Goal: Task Accomplishment & Management: Manage account settings

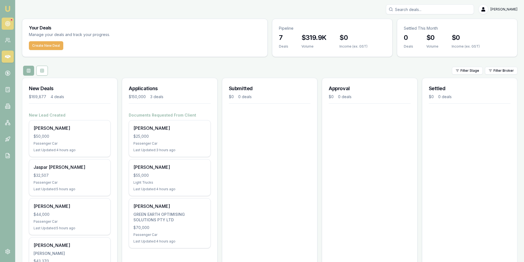
click at [8, 19] on link at bounding box center [8, 24] width 12 height 12
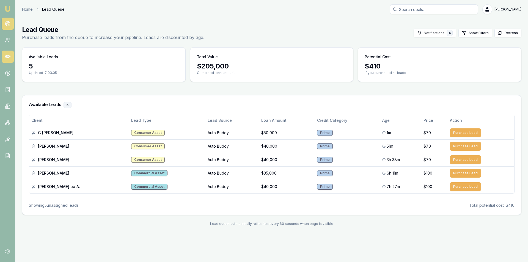
click at [5, 61] on link at bounding box center [8, 57] width 12 height 12
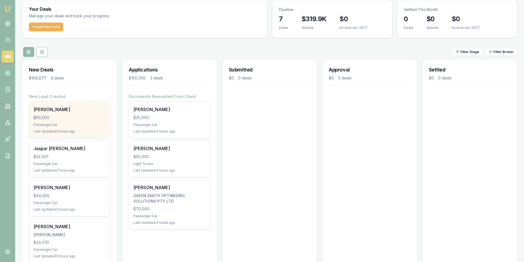
scroll to position [40, 0]
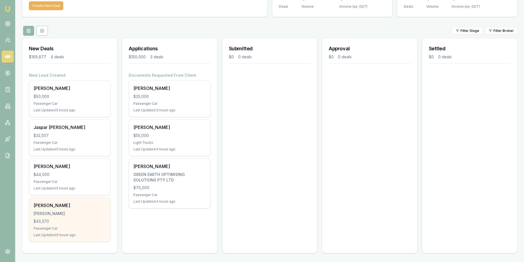
click at [69, 209] on div "Kaleb Cockburn COCKBURN, KALEB JOZEF $43,370 Passenger Car Last Updated: 6 hour…" at bounding box center [69, 220] width 81 height 44
click at [82, 218] on div "Kaleb Cockburn COCKBURN, KALEB JOZEF $43,370 Passenger Car Last Updated: 6 hour…" at bounding box center [69, 220] width 81 height 44
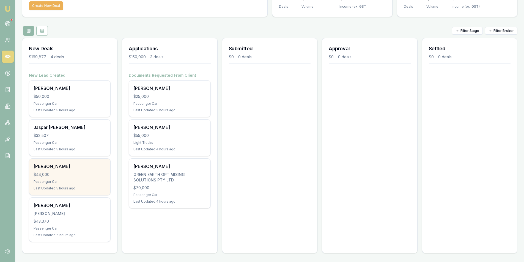
click at [78, 176] on div "$44,000" at bounding box center [70, 174] width 72 height 5
click at [95, 173] on div "$44,000" at bounding box center [70, 174] width 72 height 5
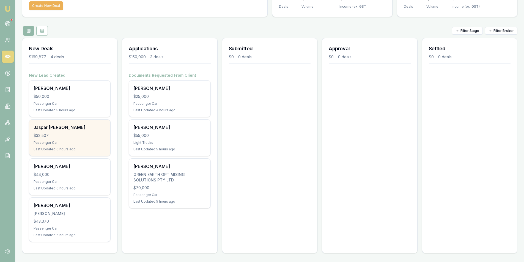
click at [77, 142] on div "Passenger Car" at bounding box center [70, 142] width 72 height 4
click at [76, 135] on div "$32,507" at bounding box center [70, 135] width 72 height 5
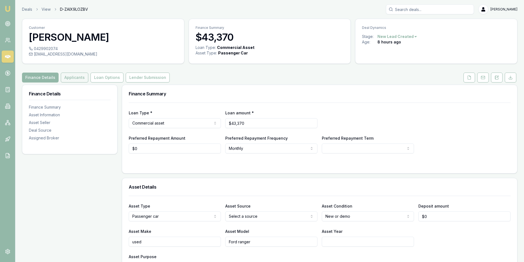
click at [73, 79] on button "Applicants" at bounding box center [74, 78] width 27 height 10
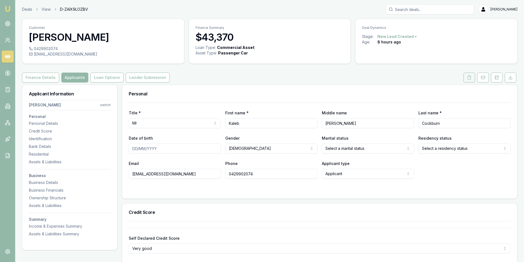
click at [464, 80] on button at bounding box center [469, 78] width 12 height 10
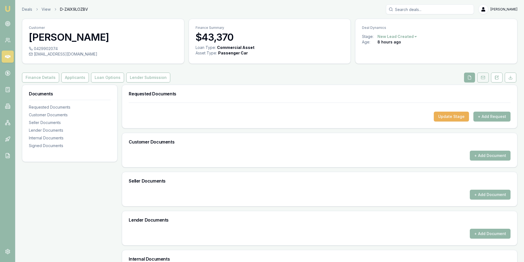
click at [478, 79] on button at bounding box center [483, 78] width 12 height 10
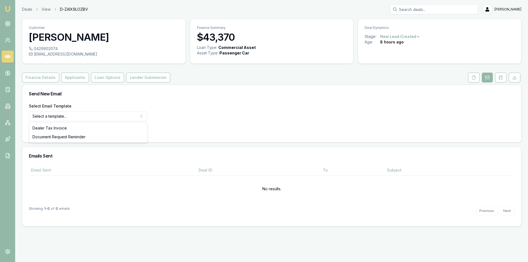
click at [85, 118] on html "Emu Broker Deals View D-ZAIX9LOZBV Peter Sarris Toggle Menu Customer Kaleb Cock…" at bounding box center [264, 131] width 528 height 262
click at [295, 113] on html "Emu Broker Deals View D-ZAIX9LOZBV Peter Sarris Toggle Menu Customer Kaleb Cock…" at bounding box center [264, 131] width 528 height 262
click at [41, 74] on button "Finance Details" at bounding box center [40, 78] width 37 height 10
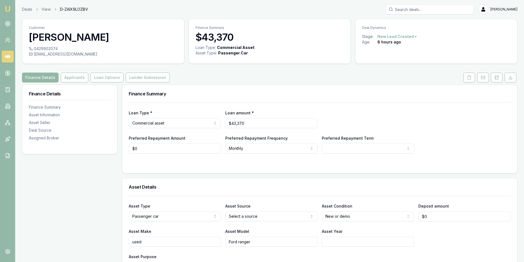
click at [99, 55] on div "[EMAIL_ADDRESS][DOMAIN_NAME]" at bounding box center [103, 53] width 148 height 5
copy div "[EMAIL_ADDRESS][DOMAIN_NAME]"
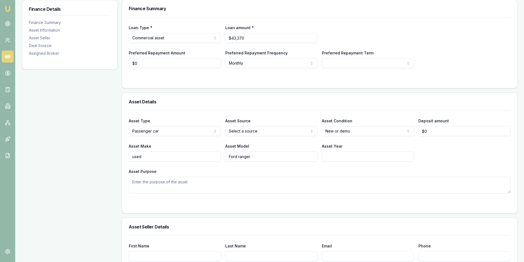
scroll to position [82, 0]
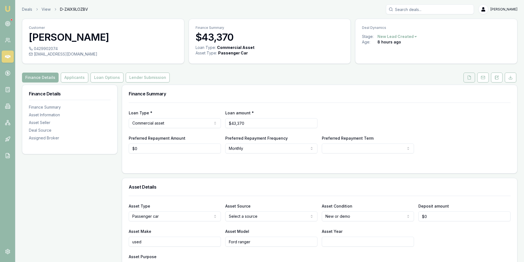
click at [465, 78] on button at bounding box center [469, 78] width 12 height 10
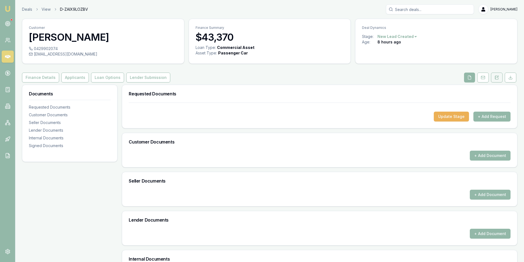
click at [497, 78] on icon at bounding box center [496, 77] width 4 height 4
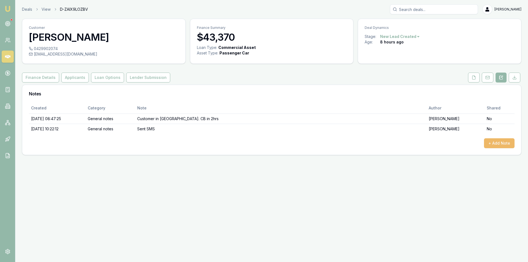
click at [491, 140] on button "+ Add Note" at bounding box center [499, 143] width 31 height 10
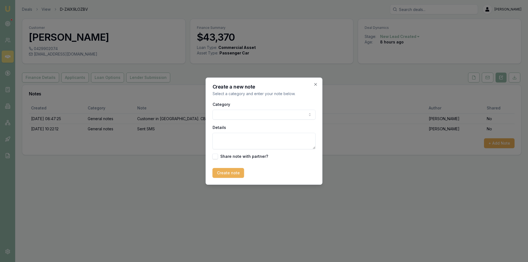
click at [274, 118] on body "Emu Broker Deals View D-ZAIX9LOZBV Peter Sarris Toggle Menu Customer Kaleb Cock…" at bounding box center [264, 131] width 528 height 262
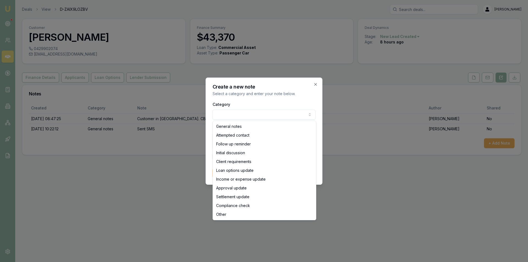
select select "ATTEMPTED_CONTACT"
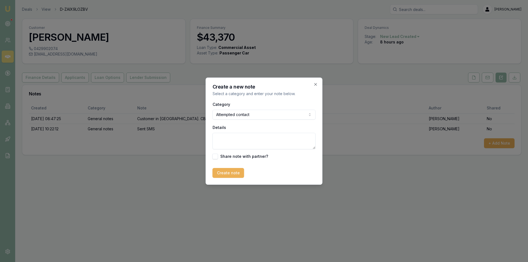
click at [260, 139] on textarea "Details" at bounding box center [263, 141] width 103 height 16
type textarea "LVM and sent out email"
click at [235, 167] on form "Category Attempted contact General notes Attempted contact Follow up reminder I…" at bounding box center [263, 139] width 103 height 77
click at [234, 171] on button "Create note" at bounding box center [228, 173] width 32 height 10
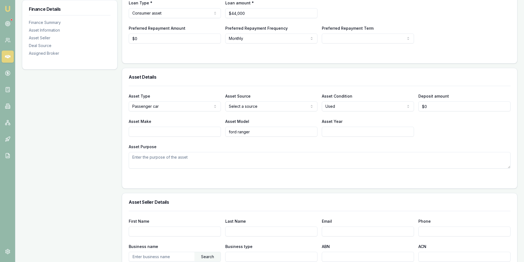
scroll to position [55, 0]
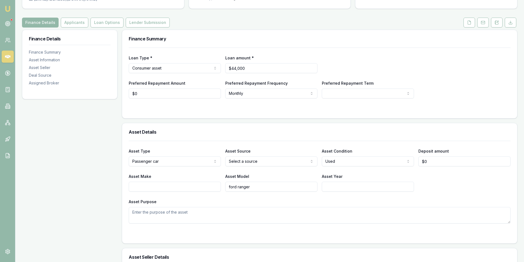
click at [235, 106] on form "Loan Type * Consumer asset Consumer loan Consumer asset Commercial loan Commerc…" at bounding box center [320, 80] width 382 height 64
click at [257, 110] on div at bounding box center [320, 109] width 382 height 4
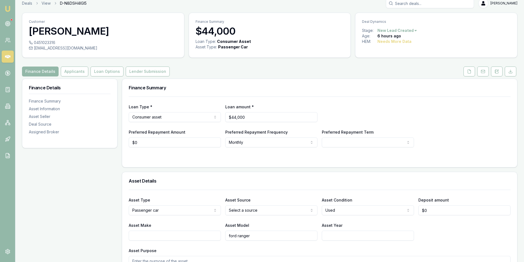
scroll to position [0, 0]
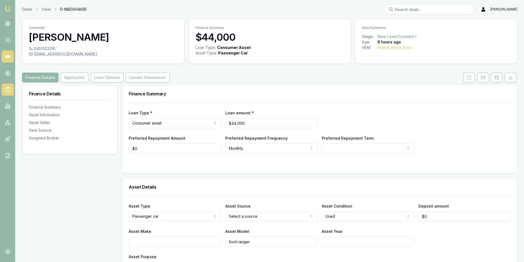
click at [8, 89] on icon at bounding box center [7, 89] width 5 height 5
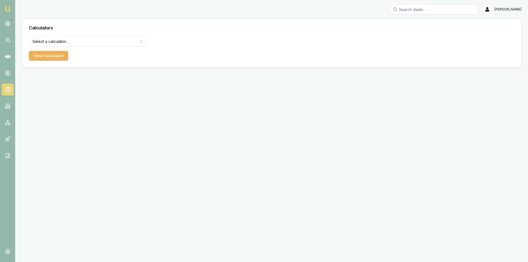
click at [55, 39] on html "Emu Broker Peter Sarris Toggle Menu Calculators Select a calculator... Finance …" at bounding box center [264, 131] width 528 height 262
click at [55, 56] on button "View Calculator" at bounding box center [48, 56] width 39 height 10
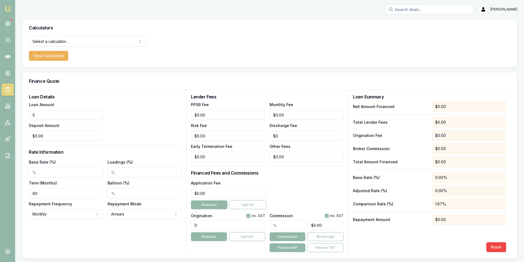
click at [77, 118] on input "0" at bounding box center [66, 115] width 74 height 10
type input "$44,000.00"
click at [180, 114] on div "Loan Amount $44,000.00 Deposit Amount $0.00" at bounding box center [105, 121] width 153 height 40
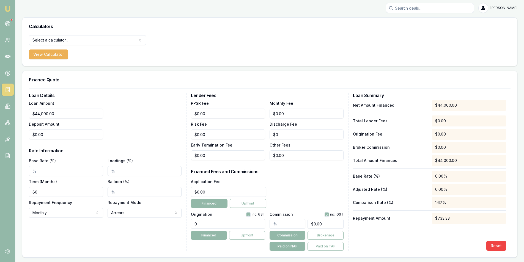
click at [305, 173] on h3 "Financed Fees and Commissions" at bounding box center [267, 171] width 153 height 4
click at [117, 231] on div "Loan Details Loan Amount $44,000.00 Deposit Amount $0.00 Rate Information Base …" at bounding box center [107, 171] width 157 height 157
click at [235, 225] on input "0" at bounding box center [228, 224] width 74 height 10
type input "990.00"
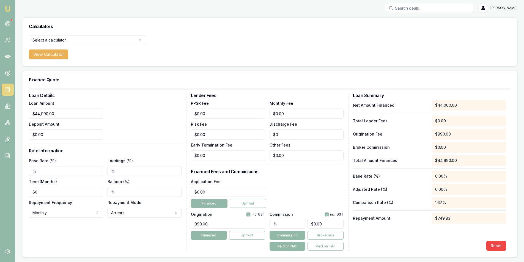
click at [154, 231] on div "Loan Details Loan Amount $44,000.00 Deposit Amount $0.00 Rate Information Base …" at bounding box center [107, 171] width 157 height 157
click at [300, 187] on div "Application Fee $0.00 Financed Upfront" at bounding box center [267, 193] width 153 height 30
click at [32, 167] on input "Base Rate (%)" at bounding box center [66, 171] width 74 height 10
type input "9"
type input "735.00%"
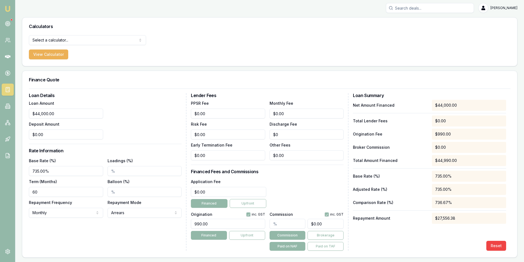
click at [144, 223] on div "Loan Details Loan Amount $44,000.00 Deposit Amount $0.00 Rate Information Base …" at bounding box center [107, 171] width 157 height 157
click at [108, 173] on input "Loadings (%)" at bounding box center [144, 171] width 74 height 10
type input "2.00%"
click at [130, 233] on div "Loan Details Loan Amount $44,000.00 Deposit Amount $0.00 Rate Information Base …" at bounding box center [107, 171] width 157 height 157
click at [35, 170] on input "735.00%" at bounding box center [66, 171] width 74 height 10
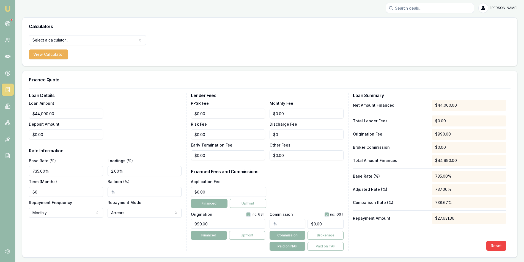
click at [48, 168] on input "735.00%" at bounding box center [66, 171] width 74 height 10
type input "7.35%"
click at [111, 248] on div "Loan Details Loan Amount $44,000.00 Deposit Amount $0.00 Rate Information Base …" at bounding box center [107, 171] width 157 height 157
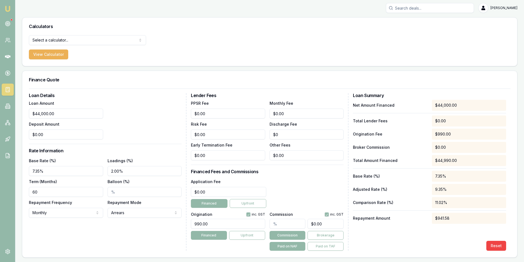
click at [125, 170] on input "2.00%" at bounding box center [144, 171] width 74 height 10
type input "0.50%"
click at [112, 240] on div "Loan Details Loan Amount $44,000.00 Deposit Amount $0.00 Rate Information Base …" at bounding box center [107, 171] width 157 height 157
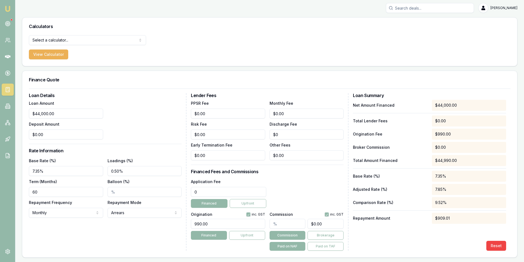
click at [219, 190] on input "0" at bounding box center [228, 192] width 75 height 10
type input "$553.00"
click at [142, 242] on div "Loan Details Loan Amount $44,000.00 Deposit Amount $0.00 Rate Information Base …" at bounding box center [107, 171] width 157 height 157
click at [422, 237] on div "Net Amount Financed $44,000.00 Total Lender Fees $553.00 Origination Fee $990.0…" at bounding box center [429, 175] width 153 height 151
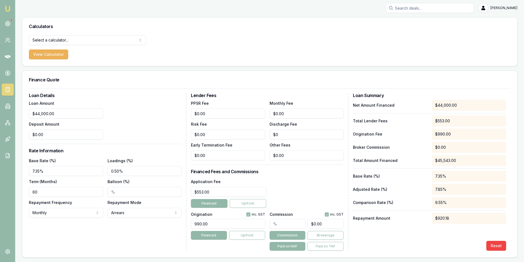
click at [416, 222] on div "Repayment Amount $920.18" at bounding box center [429, 218] width 153 height 11
click at [40, 171] on input "7.35%" at bounding box center [66, 171] width 74 height 10
type input "7.45%"
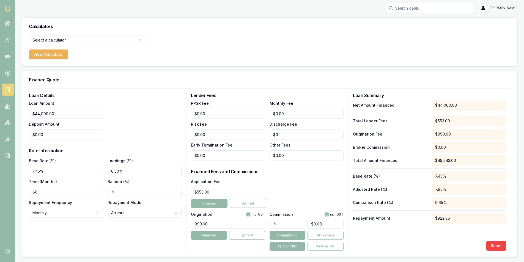
click at [127, 171] on input "0.50%" at bounding box center [144, 171] width 74 height 10
type input "0"
click at [131, 229] on div "Loan Details Loan Amount $44,000.00 Deposit Amount $0.00 Rate Information Base …" at bounding box center [107, 171] width 157 height 157
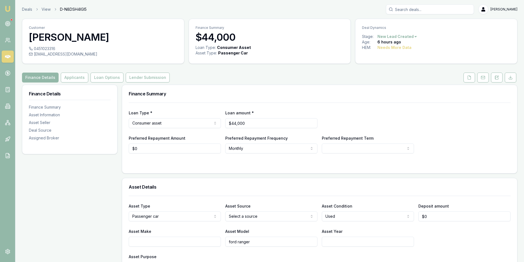
click at [367, 164] on div at bounding box center [320, 164] width 382 height 4
click at [322, 160] on form "Loan Type * Consumer asset Consumer loan Consumer asset Commercial loan Commerc…" at bounding box center [320, 135] width 382 height 64
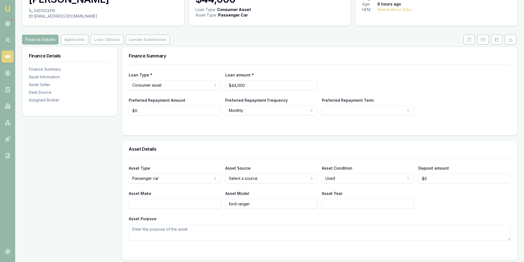
scroll to position [27, 0]
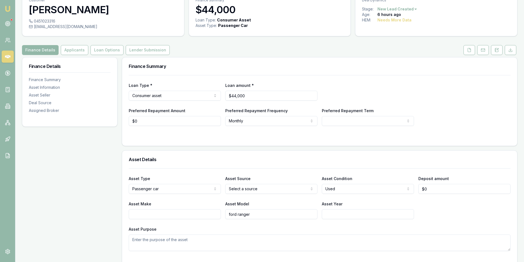
click at [145, 130] on form "Loan Type * Consumer asset Consumer loan Consumer asset Commercial loan Commerc…" at bounding box center [320, 107] width 382 height 64
click at [174, 132] on form "Loan Type * Consumer asset Consumer loan Consumer asset Commercial loan Commerc…" at bounding box center [320, 107] width 382 height 64
drag, startPoint x: 78, startPoint y: 26, endPoint x: 52, endPoint y: 27, distance: 25.3
click at [52, 27] on div "rastamurph@gmail.com" at bounding box center [103, 26] width 148 height 5
click at [72, 31] on div "0451023316 rastamurph@gmail.com" at bounding box center [103, 27] width 162 height 18
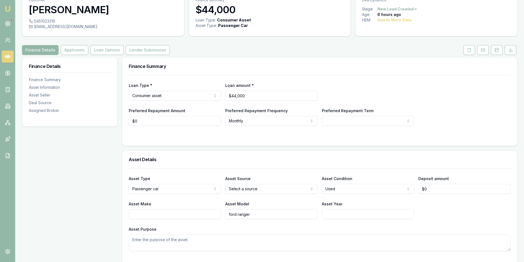
click at [50, 27] on div "rastamurph@gmail.com" at bounding box center [103, 26] width 148 height 5
click at [31, 27] on icon at bounding box center [30, 26] width 3 height 1
drag, startPoint x: 34, startPoint y: 27, endPoint x: 76, endPoint y: 27, distance: 42.3
click at [76, 27] on div "rastamurph@gmail.com" at bounding box center [103, 26] width 148 height 5
copy div "rastamurph@gmail.com"
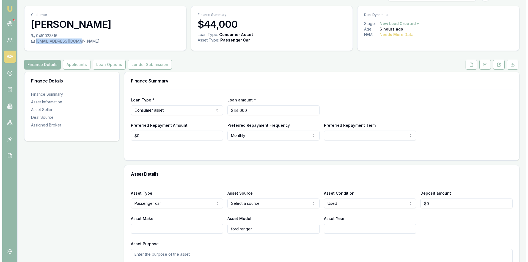
scroll to position [0, 0]
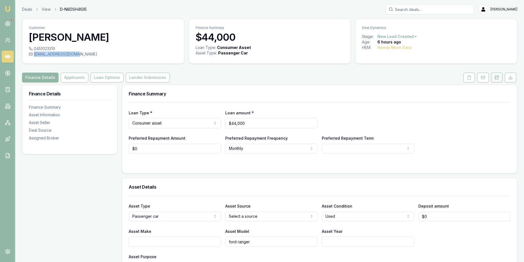
click at [492, 77] on button at bounding box center [497, 78] width 12 height 10
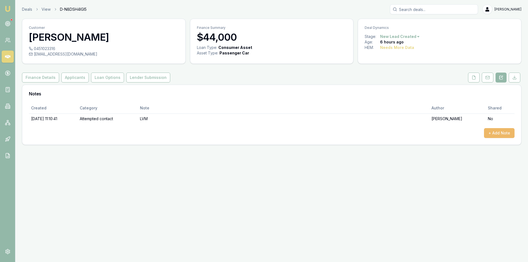
click at [505, 132] on button "+ Add Note" at bounding box center [499, 133] width 31 height 10
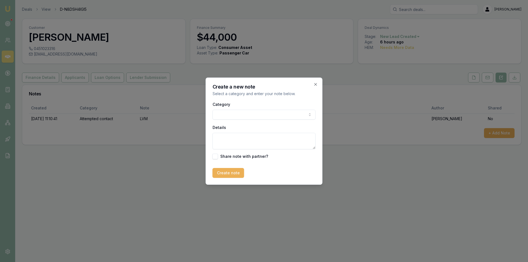
click at [258, 114] on body "Emu Broker Deals View D-N8DSH4IGI5 Peter Sarris Toggle Menu Customer Raymond Mu…" at bounding box center [264, 131] width 528 height 262
click at [244, 142] on textarea "Details" at bounding box center [263, 141] width 103 height 16
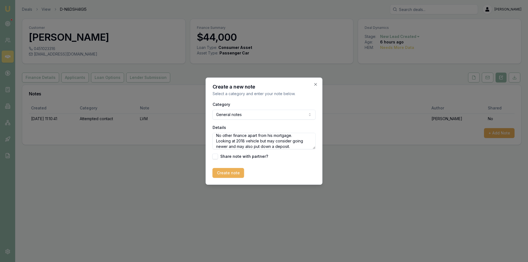
scroll to position [24, 0]
type textarea "Spoke with customer. Looking at some quotes at this stage. FT employed, good cr…"
click at [226, 175] on button "Create note" at bounding box center [228, 173] width 32 height 10
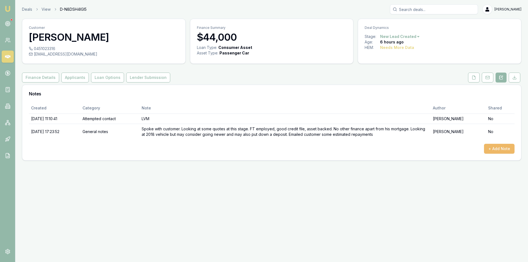
click at [507, 146] on button "+ Add Note" at bounding box center [499, 149] width 31 height 10
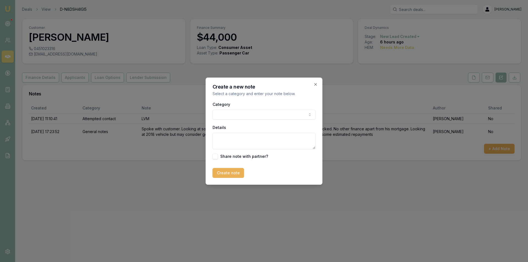
click at [254, 120] on div "Category General notes Attempted contact Follow up reminder Initial discussion …" at bounding box center [263, 130] width 103 height 58
click at [248, 113] on body "Emu Broker Deals View D-N8DSH4IGI5 Peter Sarris Toggle Menu Customer Raymond Mu…" at bounding box center [264, 131] width 528 height 262
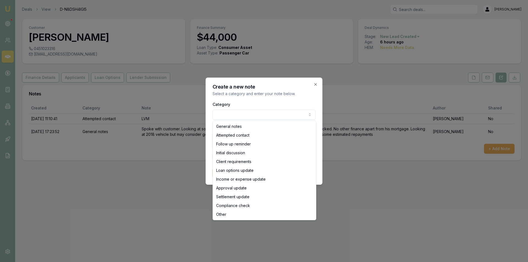
select select "OTHER"
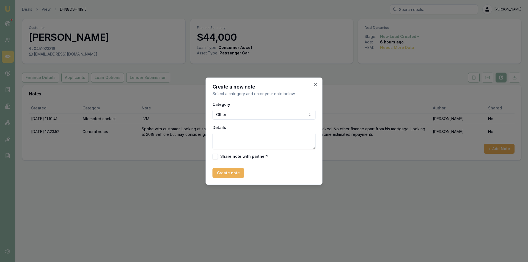
click at [236, 143] on textarea "Details" at bounding box center [263, 141] width 103 height 16
paste textarea "Hi Raymond, Thank you for your time on the phone today. It was great speaking w…"
type textarea "Hi Raymond, Thank you for your time on the phone today. It was great speaking w…"
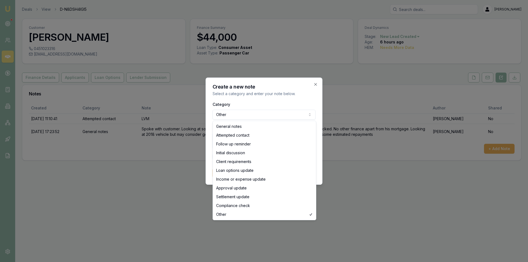
click at [225, 114] on body "Emu Broker Deals View D-N8DSH4IGI5 Peter Sarris Toggle Menu Customer Raymond Mu…" at bounding box center [264, 131] width 528 height 262
select select "GENERAL_NOTES"
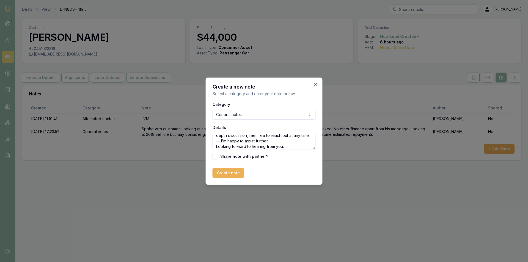
click at [228, 166] on form "Category General notes General notes Attempted contact Follow up reminder Initi…" at bounding box center [263, 139] width 103 height 77
click at [233, 172] on button "Create note" at bounding box center [228, 173] width 32 height 10
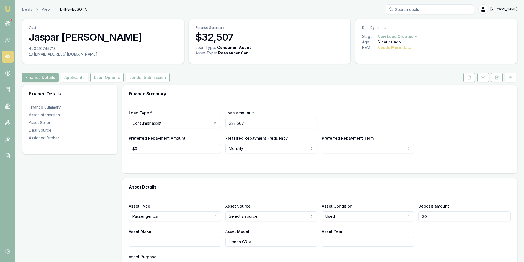
click at [340, 162] on div at bounding box center [320, 164] width 382 height 4
click at [295, 159] on form "Loan Type * Consumer asset Consumer loan Consumer asset Commercial loan Commerc…" at bounding box center [320, 135] width 382 height 64
click at [417, 150] on div "Preferred Repayment Amount $0 Preferred Repayment Frequency Monthly Weekly Fort…" at bounding box center [320, 144] width 382 height 19
click at [429, 153] on div "Preferred Repayment Amount $0 Preferred Repayment Frequency Monthly Weekly Fort…" at bounding box center [320, 144] width 382 height 19
click at [330, 241] on input "Asset Year" at bounding box center [368, 242] width 92 height 10
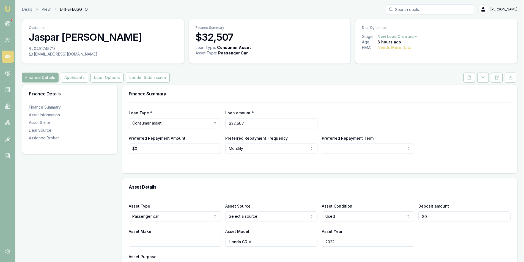
type input "2022"
click at [473, 227] on div "Asset Type Passenger car Passenger car Electric vehicle Light commercial Carava…" at bounding box center [320, 237] width 382 height 83
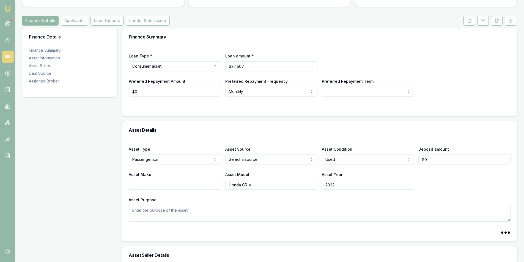
scroll to position [82, 0]
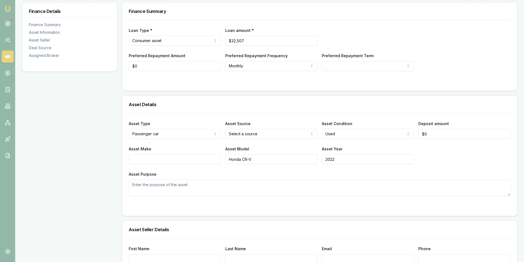
click at [175, 158] on input "Asset Make" at bounding box center [175, 159] width 92 height 10
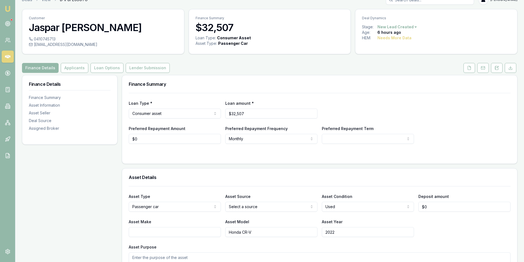
scroll to position [0, 0]
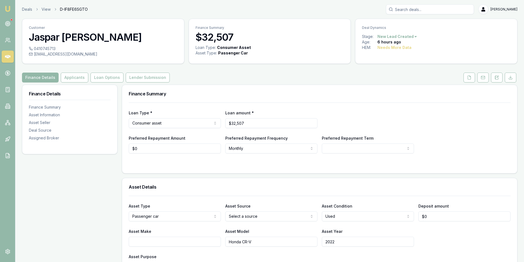
click at [446, 124] on div "Loan Type * Consumer asset Consumer loan Consumer asset Commercial loan Commerc…" at bounding box center [320, 118] width 382 height 19
click at [284, 162] on form "Loan Type * Consumer asset Consumer loan Consumer asset Commercial loan Commerc…" at bounding box center [320, 135] width 382 height 64
click at [82, 76] on button "Applicants" at bounding box center [74, 78] width 27 height 10
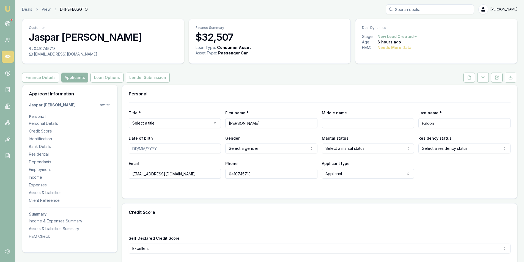
click at [173, 121] on html "Emu Broker Deals View D-IF8FE6SGTO Peter Sarris Toggle Menu Customer Jaspar ald…" at bounding box center [262, 131] width 524 height 262
click at [162, 124] on html "Emu Broker Deals View D-IF8FE6SGTO Peter Sarris Toggle Menu Customer Jaspar ald…" at bounding box center [264, 131] width 528 height 262
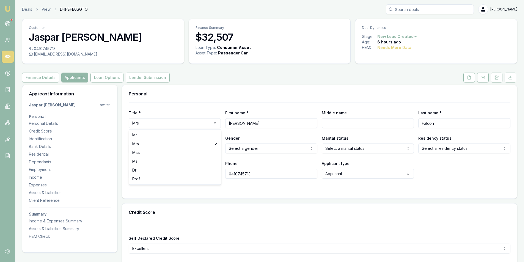
select select "Mr"
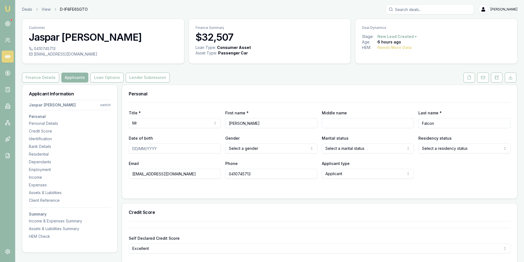
click at [444, 178] on div "Email jasparfalcon@gmail.com Phone 0410745713 Applicant type Applicant Applican…" at bounding box center [320, 169] width 382 height 19
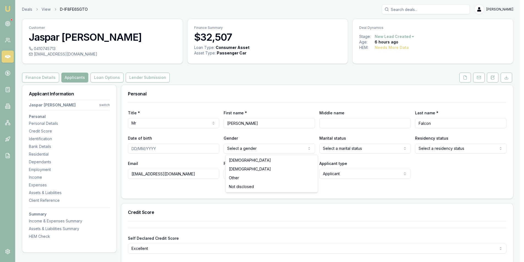
click at [260, 145] on html "Emu Broker Deals View D-IF8FE6SGTO Peter Sarris Toggle Menu Customer Jaspar ald…" at bounding box center [262, 131] width 524 height 262
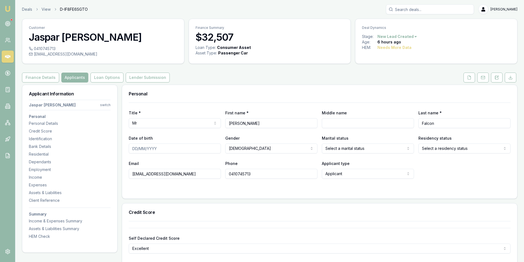
click at [475, 173] on div "Email jasparfalcon@gmail.com Phone 0410745713 Applicant type Applicant Applican…" at bounding box center [320, 169] width 382 height 19
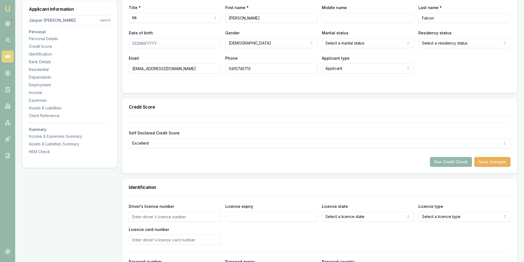
scroll to position [55, 0]
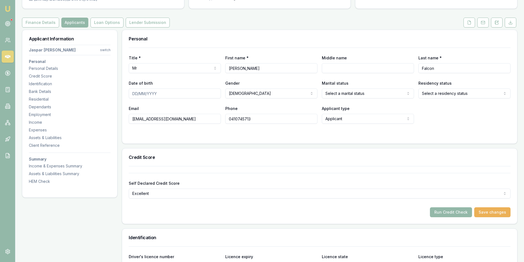
click at [457, 112] on div "Email jasparfalcon@gmail.com Phone 0410745713 Applicant type Applicant Applican…" at bounding box center [320, 114] width 382 height 19
click at [344, 96] on html "Emu Broker Deals View D-IF8FE6SGTO Peter Sarris Toggle Menu Customer Jaspar ald…" at bounding box center [262, 76] width 524 height 262
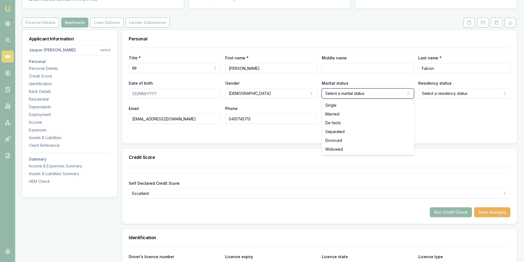
click at [461, 116] on html "Emu Broker Deals View D-IF8FE6SGTO Peter Sarris Toggle Menu Customer Jaspar ald…" at bounding box center [264, 76] width 528 height 262
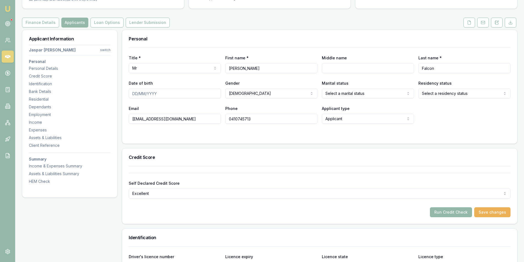
click at [344, 93] on html "Emu Broker Deals View D-IF8FE6SGTO Peter Sarris Toggle Menu Customer Jaspar ald…" at bounding box center [262, 76] width 524 height 262
click at [438, 98] on html "Emu Broker Deals View D-IF8FE6SGTO Peter Sarris Toggle Menu Customer Jaspar ald…" at bounding box center [264, 76] width 528 height 262
click at [437, 97] on html "Emu Broker Deals View D-IF8FE6SGTO Peter Sarris Toggle Menu Customer Jaspar ald…" at bounding box center [262, 76] width 524 height 262
click at [436, 109] on div "Email jasparfalcon@gmail.com Phone 0410745713 Applicant type Applicant Applican…" at bounding box center [320, 114] width 382 height 19
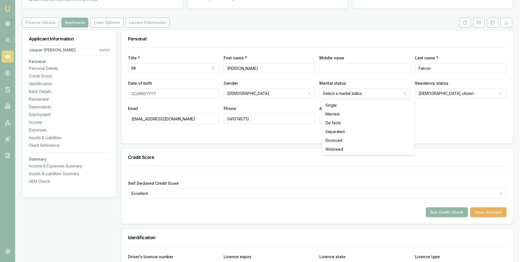
click at [349, 94] on html "Emu Broker Deals View D-IF8FE6SGTO Peter Sarris Toggle Menu Customer Jaspar ald…" at bounding box center [262, 76] width 524 height 262
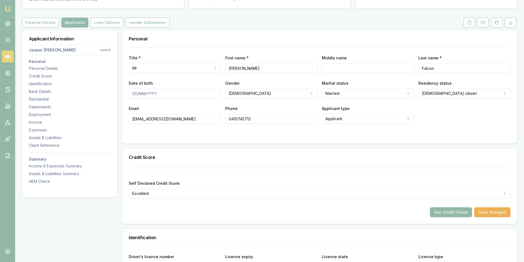
click at [438, 118] on div "Email jasparfalcon@gmail.com Phone 0410745713 Applicant type Applicant Applican…" at bounding box center [320, 114] width 382 height 19
click at [340, 92] on html "Emu Broker Deals View D-IF8FE6SGTO Peter Sarris Toggle Menu Customer Jaspar ald…" at bounding box center [262, 76] width 524 height 262
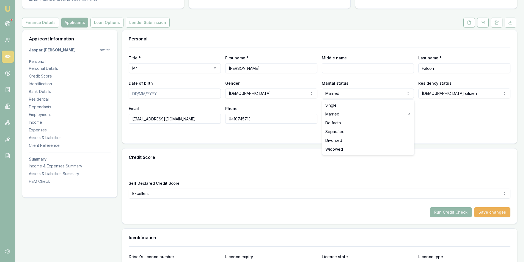
select select "SINGLE"
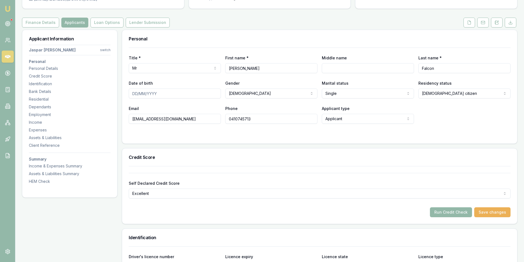
click at [472, 118] on div "Email jasparfalcon@gmail.com Phone 0410745713 Applicant type Applicant Applican…" at bounding box center [320, 114] width 382 height 19
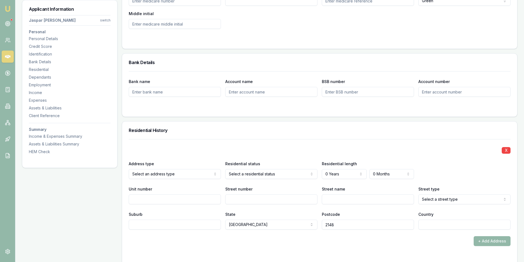
scroll to position [467, 0]
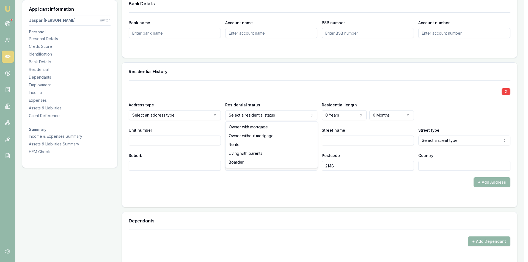
select select "RENTER"
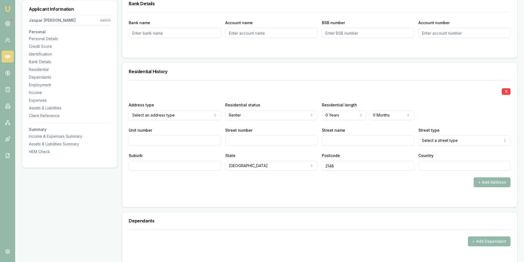
click at [367, 181] on div "+ Add Address" at bounding box center [320, 182] width 382 height 10
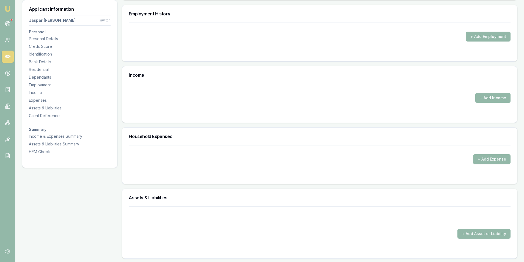
scroll to position [742, 0]
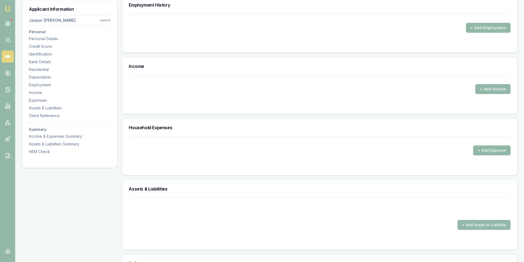
click at [484, 148] on button "+ Add Expense" at bounding box center [491, 150] width 37 height 10
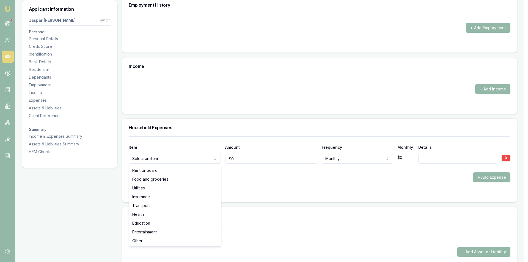
drag, startPoint x: 153, startPoint y: 172, endPoint x: 240, endPoint y: 166, distance: 87.3
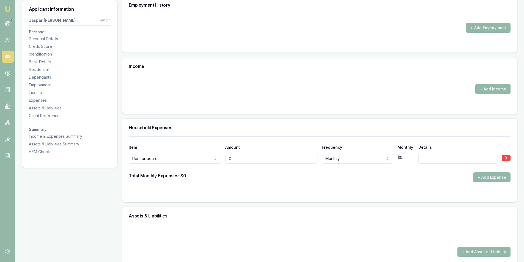
click at [284, 161] on input "0" at bounding box center [271, 159] width 92 height 10
type input "$375"
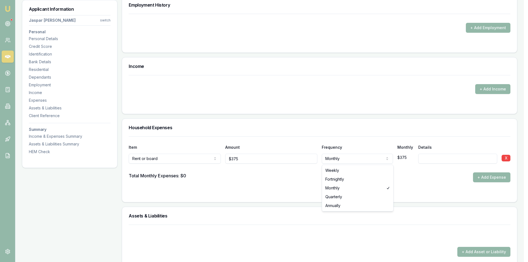
select select "WEEKLY"
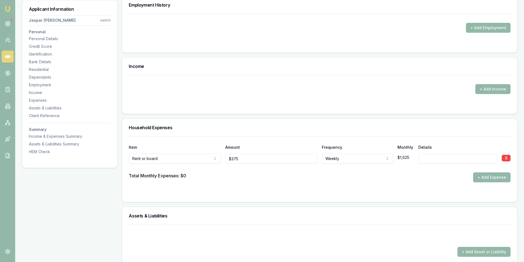
click at [395, 182] on div "Total Monthly Expenses: $0 + Add Expense" at bounding box center [320, 177] width 382 height 10
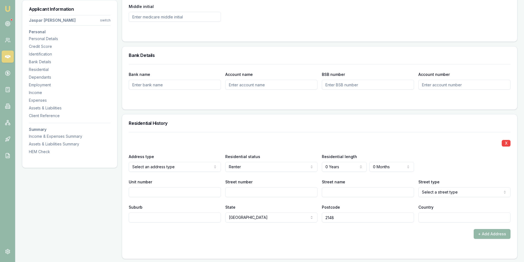
scroll to position [412, 0]
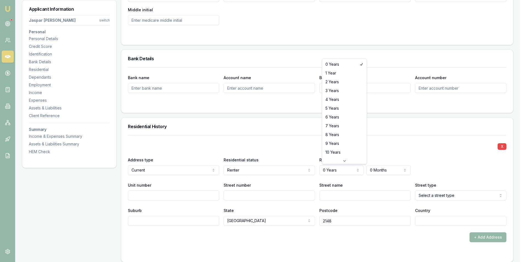
select select "1"
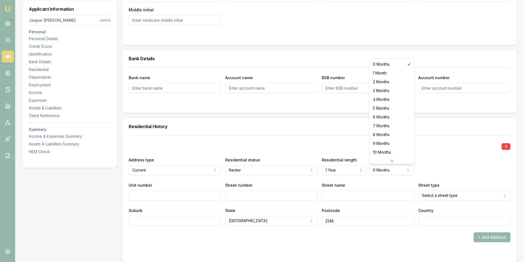
select select "6"
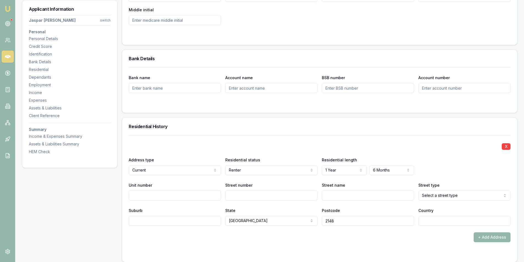
click at [442, 159] on div "Address type Current Current Previous Residential status Renter Owner with mort…" at bounding box center [320, 165] width 382 height 19
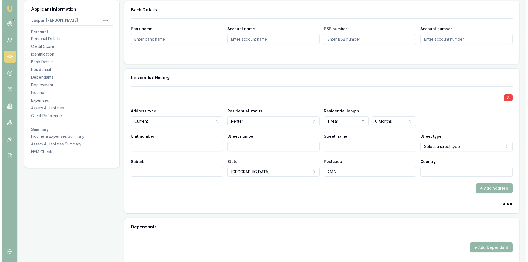
scroll to position [522, 0]
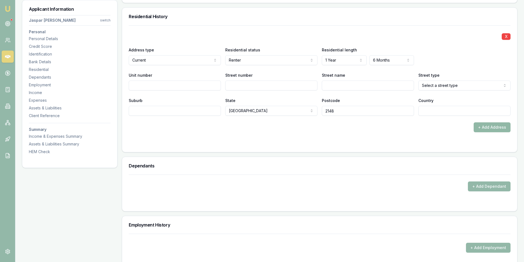
click at [479, 131] on button "+ Add Address" at bounding box center [491, 127] width 37 height 10
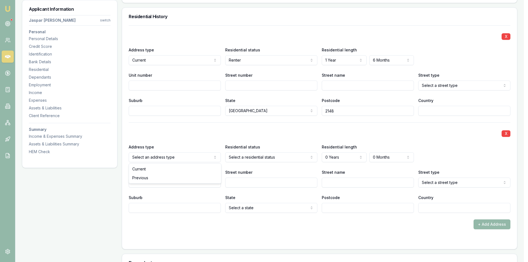
select select "PREVIOUS"
drag, startPoint x: 161, startPoint y: 177, endPoint x: 189, endPoint y: 170, distance: 28.5
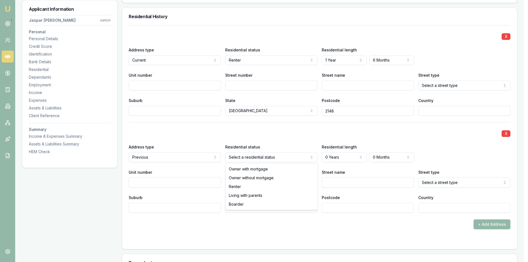
select select "RENTER"
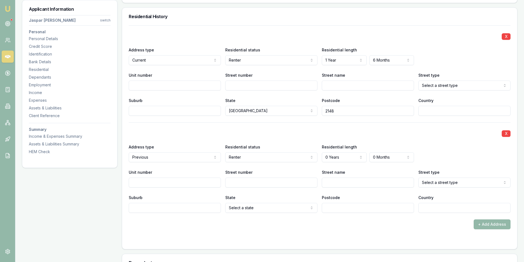
click at [386, 150] on div "Residential length 0 Years 0 Years 1 Year 2 Years 3 Years 4 Years 5 Years 6 Yea…" at bounding box center [368, 152] width 92 height 19
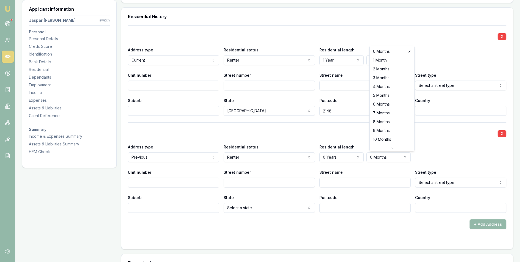
select select "9"
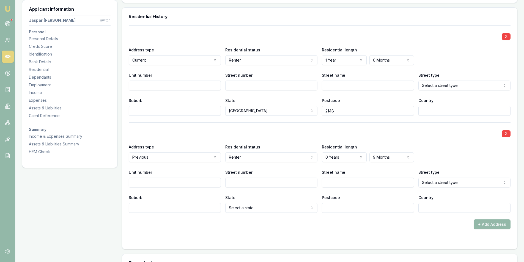
click at [441, 152] on div "Address type Previous Current Previous Residential status Renter Owner with mor…" at bounding box center [320, 152] width 382 height 19
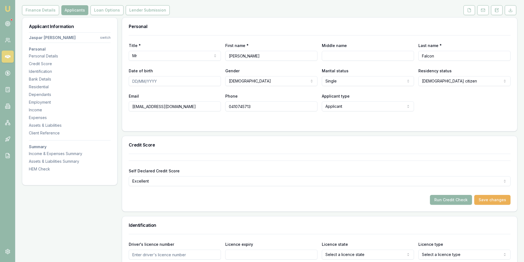
scroll to position [55, 0]
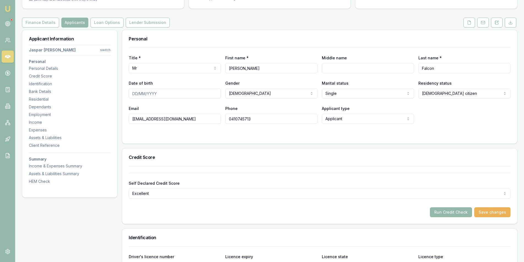
click at [446, 102] on div "Title * Mr Mr Mrs Miss Ms Dr Prof First name * Jaspar aldwin Middle name Last n…" at bounding box center [320, 86] width 382 height 76
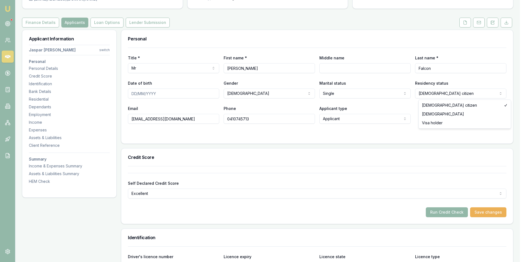
click at [451, 93] on html "Emu Broker Deals View D-IF8FE6SGTO Peter Sarris Toggle Menu Customer Jaspar ald…" at bounding box center [262, 76] width 524 height 262
select select "PERMANENT_RESIDENT"
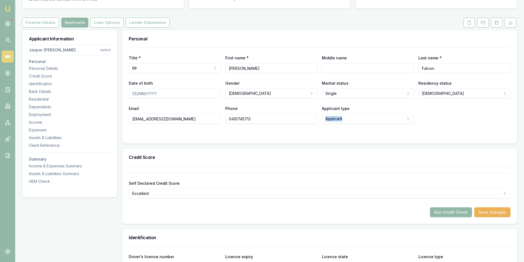
click at [452, 114] on div "Email jasparfalcon@gmail.com Phone 0410745713 Applicant type Applicant Applican…" at bounding box center [320, 114] width 382 height 19
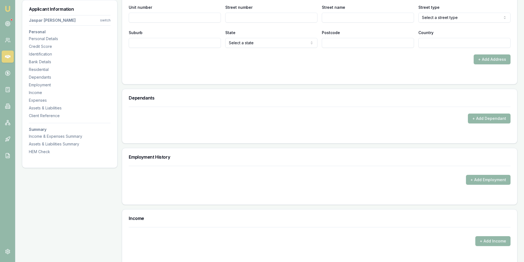
scroll to position [742, 0]
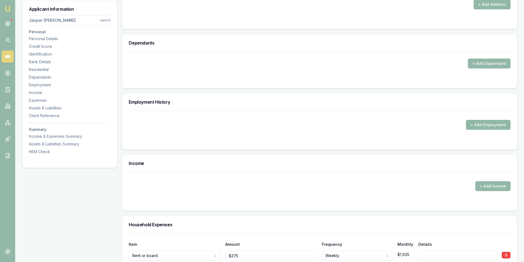
click at [489, 125] on button "+ Add Employment" at bounding box center [488, 125] width 45 height 10
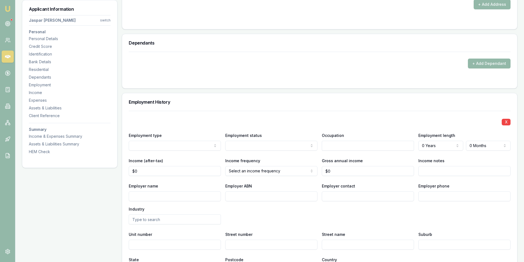
click at [480, 191] on div "Employer phone" at bounding box center [464, 192] width 92 height 19
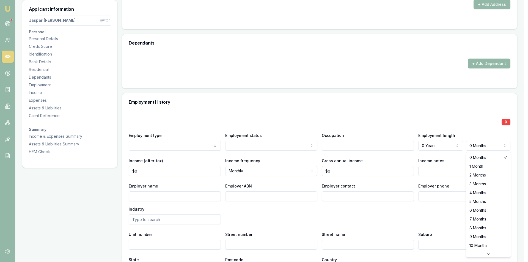
select select "4"
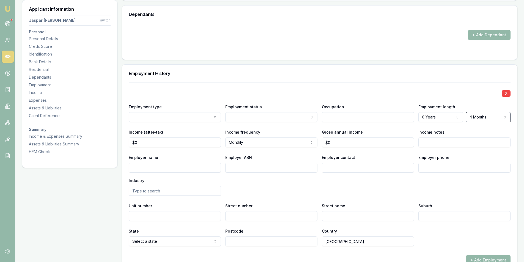
scroll to position [797, 0]
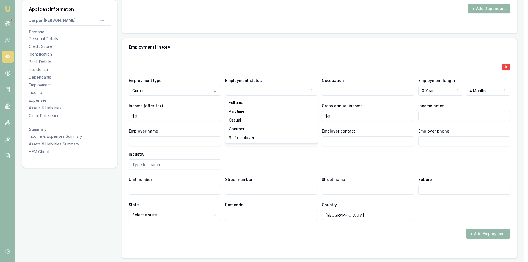
drag, startPoint x: 277, startPoint y: 101, endPoint x: 284, endPoint y: 101, distance: 6.9
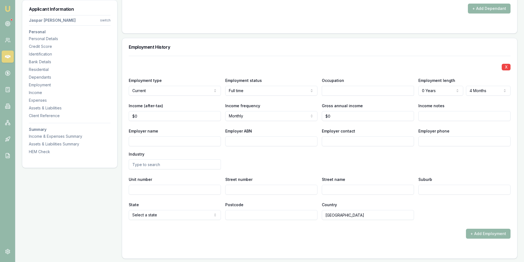
click at [330, 95] on input "text" at bounding box center [368, 91] width 92 height 10
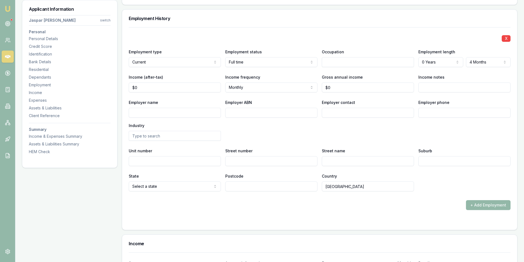
scroll to position [852, 0]
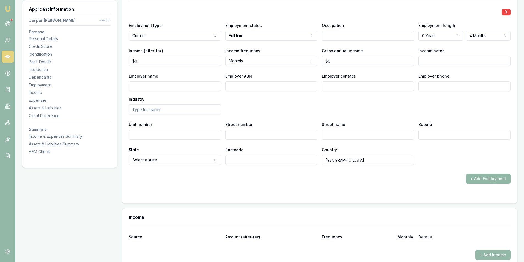
click at [491, 176] on button "+ Add Employment" at bounding box center [488, 179] width 45 height 10
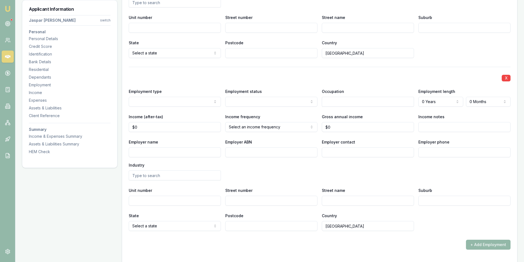
scroll to position [962, 0]
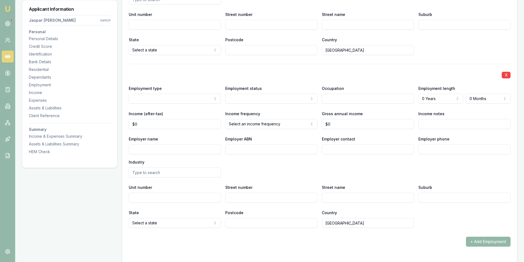
select select "PREVIOUS"
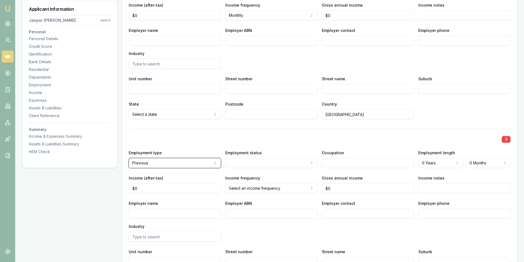
scroll to position [935, 0]
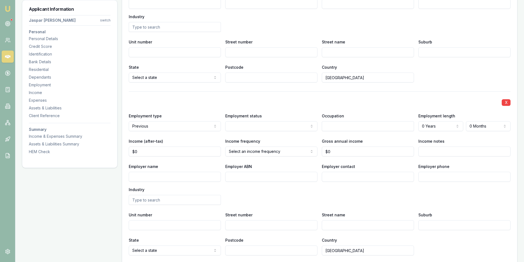
click at [270, 120] on div "Employment status Full time Part time Casual Contract Self employed" at bounding box center [271, 121] width 92 height 19
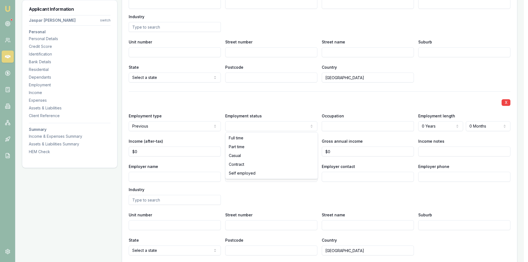
drag, startPoint x: 253, startPoint y: 137, endPoint x: 298, endPoint y: 136, distance: 45.4
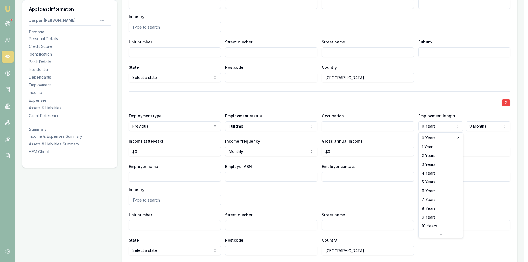
select select "1"
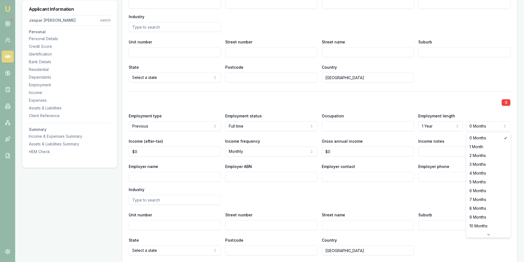
select select "6"
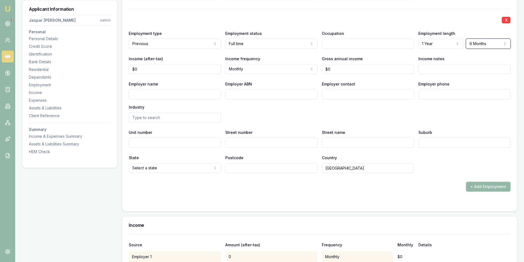
scroll to position [1099, 0]
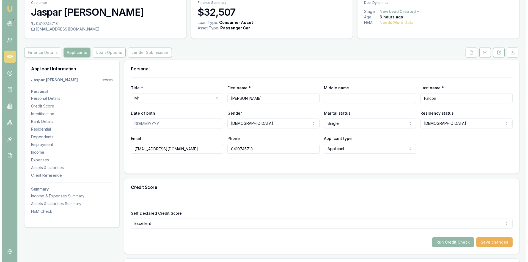
scroll to position [0, 0]
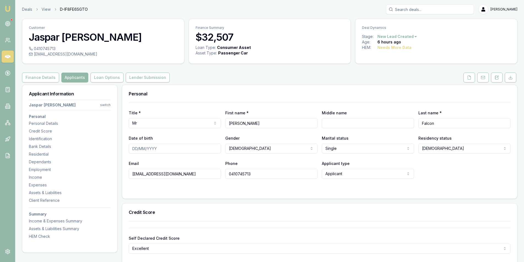
click at [502, 74] on link at bounding box center [497, 78] width 14 height 10
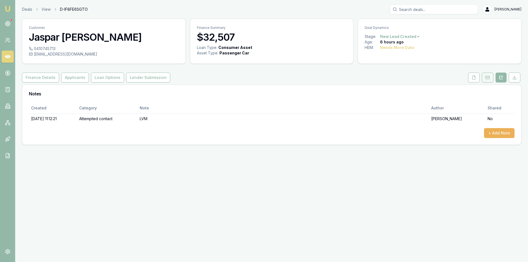
click at [485, 79] on rect at bounding box center [487, 77] width 4 height 3
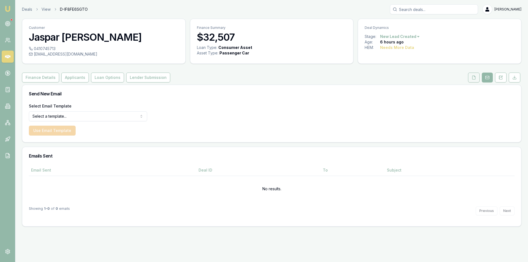
click at [471, 79] on button at bounding box center [474, 78] width 12 height 10
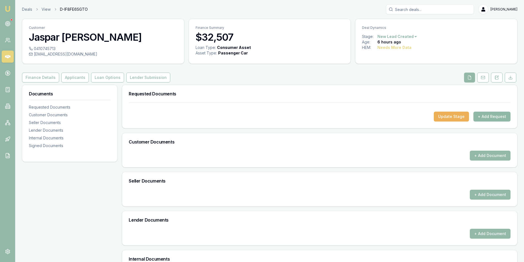
click at [497, 119] on button "+ Add Request" at bounding box center [491, 117] width 37 height 10
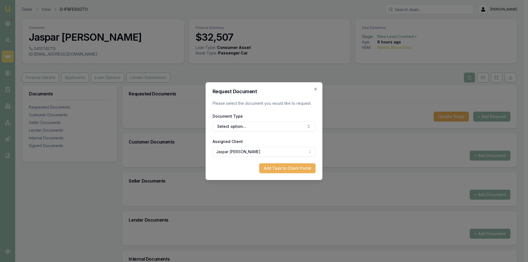
click at [273, 132] on form "Request Document Please select the document you would like to request. Document…" at bounding box center [263, 131] width 103 height 84
click at [272, 126] on button "Select option..." at bounding box center [263, 126] width 103 height 10
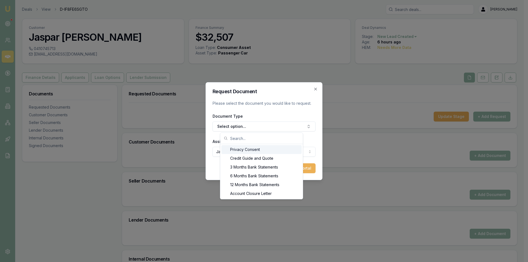
click at [261, 149] on div "Privacy Consent" at bounding box center [261, 149] width 80 height 9
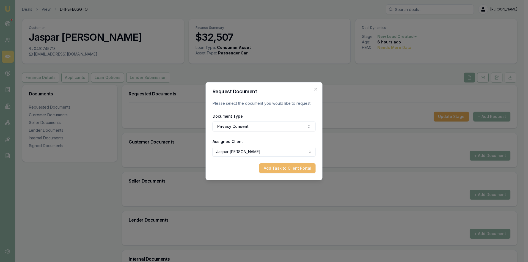
click at [280, 167] on button "Add Task to Client Portal" at bounding box center [287, 168] width 56 height 10
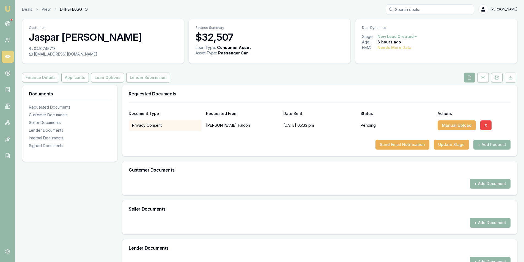
click at [492, 146] on button "+ Add Request" at bounding box center [491, 145] width 37 height 10
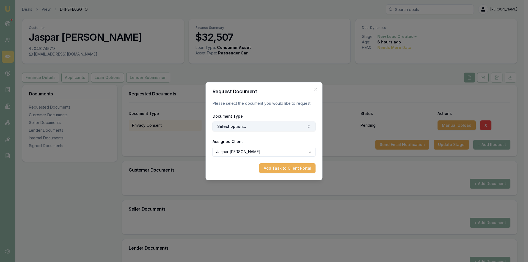
click at [260, 123] on button "Select option..." at bounding box center [263, 126] width 103 height 10
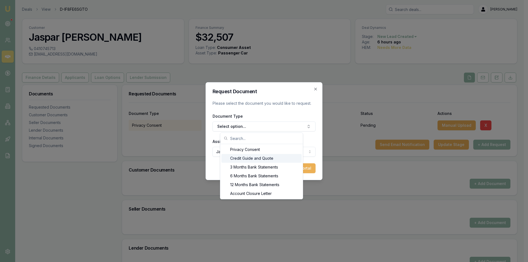
click at [274, 159] on div "Credit Guide and Quote" at bounding box center [261, 158] width 80 height 9
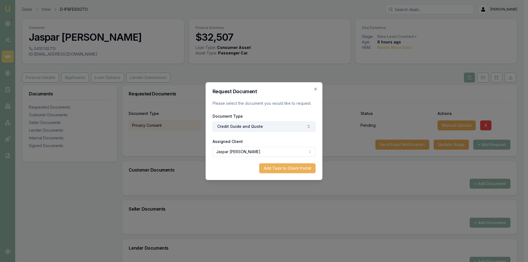
click at [269, 129] on button "Credit Guide and Quote" at bounding box center [263, 126] width 103 height 10
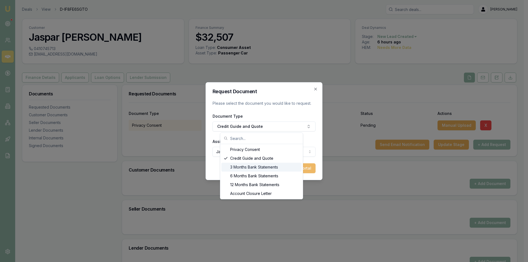
click at [311, 169] on button "Add Task to Client Portal" at bounding box center [287, 168] width 56 height 10
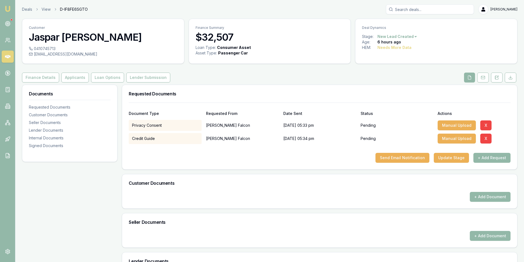
click at [157, 129] on div "Privacy Consent" at bounding box center [165, 125] width 73 height 11
click at [168, 141] on div "Credit Guide" at bounding box center [165, 138] width 73 height 11
click at [500, 158] on button "+ Add Request" at bounding box center [491, 158] width 37 height 10
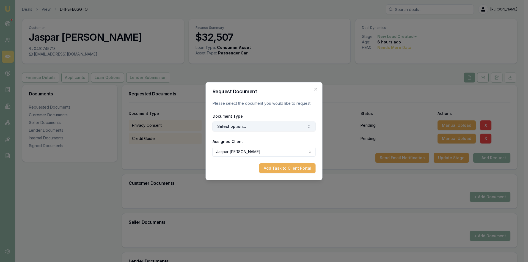
click at [244, 129] on button "Select option..." at bounding box center [263, 126] width 103 height 10
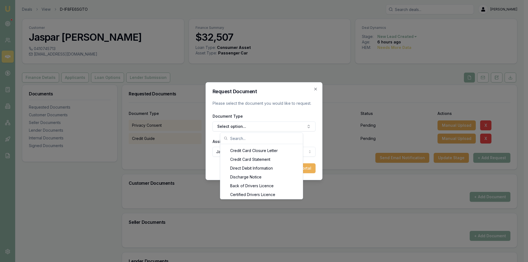
scroll to position [253, 0]
click at [252, 179] on div "Back of Drivers Licence" at bounding box center [261, 178] width 80 height 9
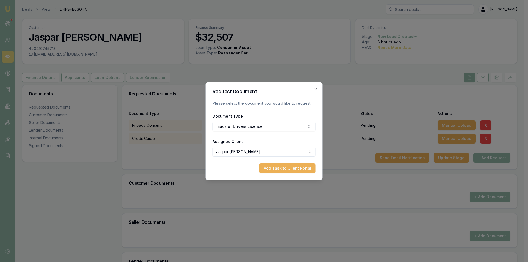
drag, startPoint x: 276, startPoint y: 170, endPoint x: 302, endPoint y: 170, distance: 25.6
click at [276, 170] on button "Add Task to Client Portal" at bounding box center [287, 168] width 56 height 10
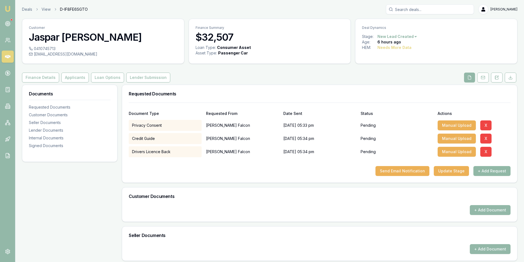
click at [490, 172] on button "+ Add Request" at bounding box center [491, 171] width 37 height 10
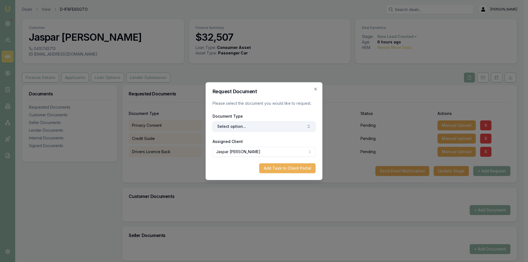
click at [236, 126] on button "Select option..." at bounding box center [263, 126] width 103 height 10
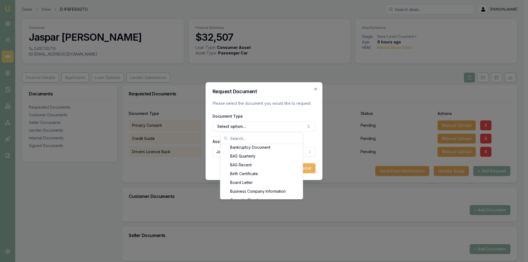
click at [302, 195] on div "Capacity Check" at bounding box center [261, 195] width 80 height 9
click at [300, 195] on div "Capacity Check" at bounding box center [261, 195] width 80 height 9
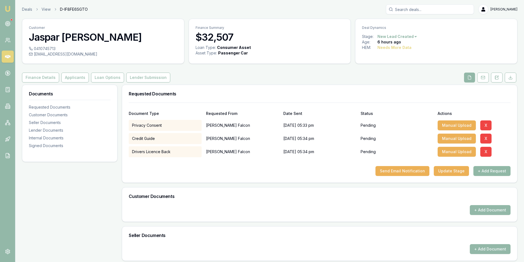
click at [490, 174] on button "+ Add Request" at bounding box center [491, 171] width 37 height 10
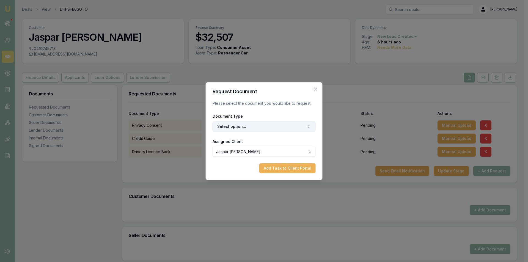
click at [250, 125] on button "Select option..." at bounding box center [263, 126] width 103 height 10
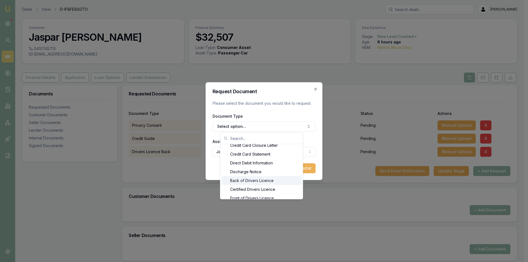
scroll to position [261, 0]
click at [265, 188] on div "Front of Drivers Licence" at bounding box center [261, 187] width 80 height 9
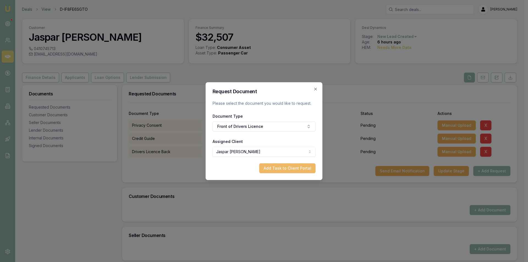
click at [288, 165] on button "Add Task to Client Portal" at bounding box center [287, 168] width 56 height 10
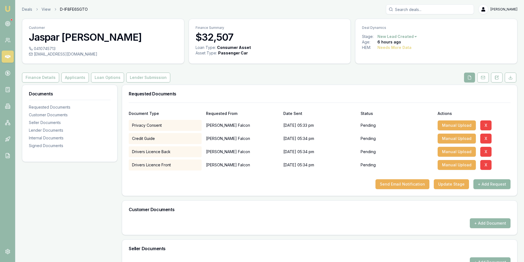
click at [493, 186] on button "+ Add Request" at bounding box center [491, 184] width 37 height 10
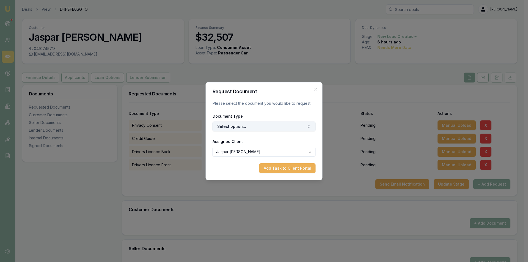
click at [305, 123] on button "Select option..." at bounding box center [263, 126] width 103 height 10
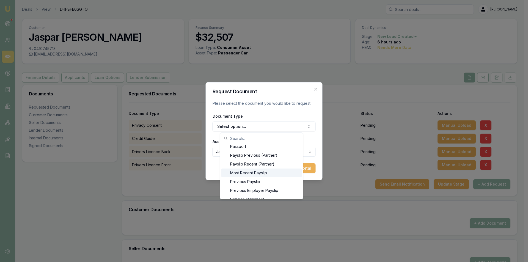
scroll to position [462, 0]
click at [248, 175] on div "Most Recent Payslip" at bounding box center [261, 171] width 80 height 9
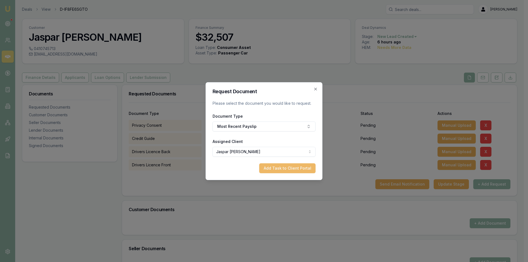
click at [295, 169] on button "Add Task to Client Portal" at bounding box center [287, 168] width 56 height 10
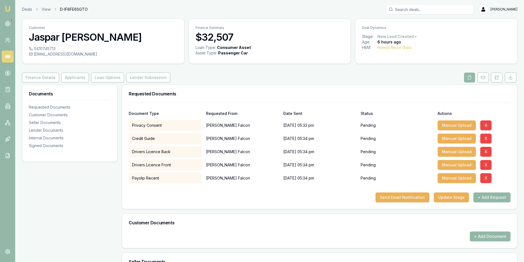
click at [480, 197] on button "+ Add Request" at bounding box center [491, 197] width 37 height 10
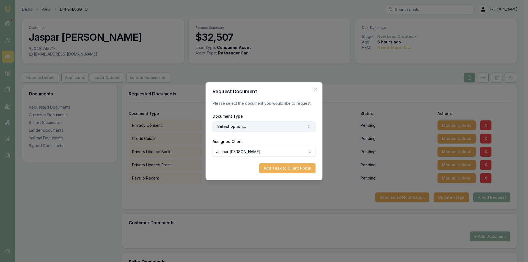
drag, startPoint x: 271, startPoint y: 125, endPoint x: 287, endPoint y: 128, distance: 16.6
click at [271, 125] on button "Select option..." at bounding box center [263, 126] width 103 height 10
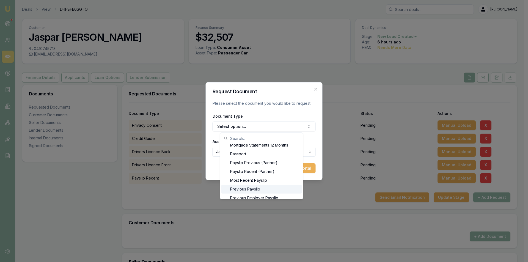
scroll to position [456, 0]
click at [264, 186] on div "Previous Payslip" at bounding box center [261, 185] width 80 height 9
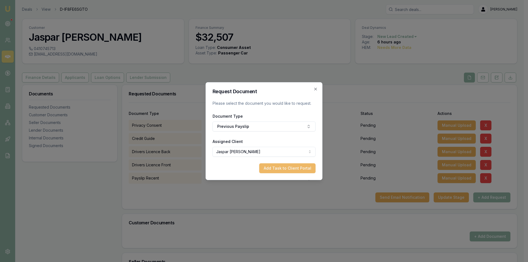
click at [294, 168] on button "Add Task to Client Portal" at bounding box center [287, 168] width 56 height 10
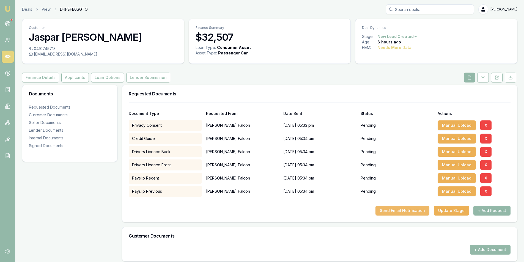
click at [408, 212] on button "Send Email Notification" at bounding box center [402, 211] width 54 height 10
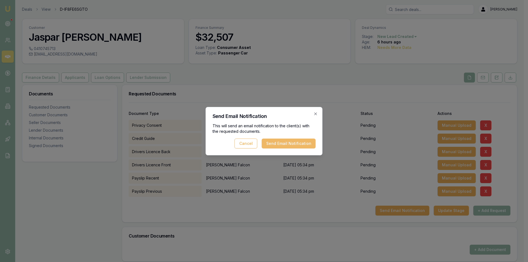
click at [279, 144] on button "Send Email Notification" at bounding box center [289, 144] width 54 height 10
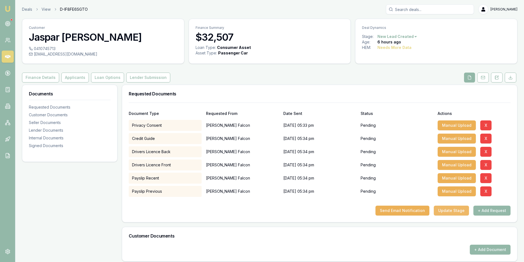
click at [443, 210] on button "Update Stage" at bounding box center [450, 211] width 35 height 10
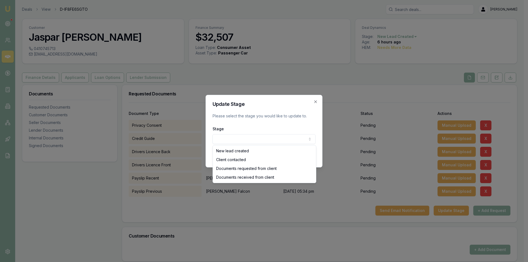
click at [265, 141] on body "Emu Broker Deals View D-IF8FE6SGTO Peter Sarris Toggle Menu Customer Jaspar ald…" at bounding box center [262, 131] width 524 height 262
select select "DOCUMENTS_REQUESTED_FROM_CLIENT"
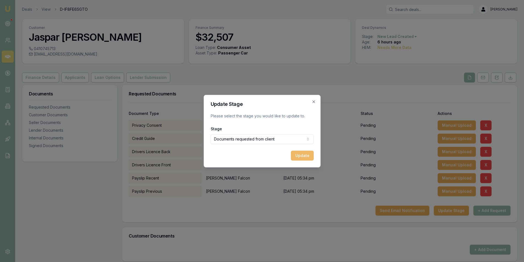
click at [306, 156] on button "Update" at bounding box center [302, 156] width 23 height 10
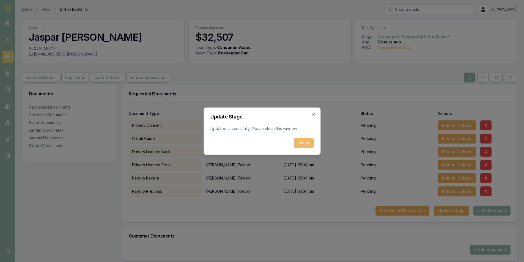
click at [308, 142] on button "Close" at bounding box center [304, 143] width 20 height 10
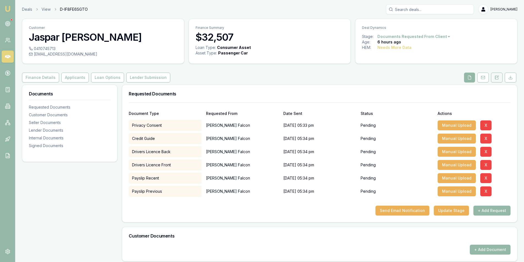
click at [496, 77] on icon at bounding box center [496, 77] width 4 height 4
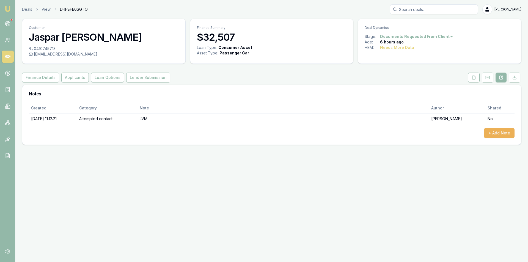
click at [504, 138] on div "Created Category Note Author Shared 29/09/2025, 11:12:21 Attempted contact LVM …" at bounding box center [271, 124] width 499 height 42
click at [503, 136] on button "+ Add Note" at bounding box center [499, 133] width 31 height 10
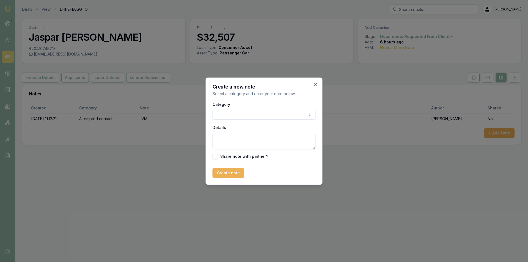
click at [271, 111] on body "Emu Broker Deals View D-IF8FE6SGTO Peter Sarris Toggle Menu Customer Jaspar ald…" at bounding box center [264, 131] width 528 height 262
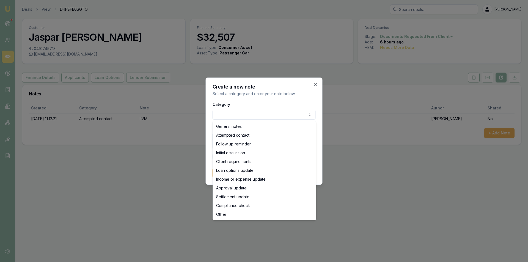
drag, startPoint x: 244, startPoint y: 124, endPoint x: 247, endPoint y: 128, distance: 5.2
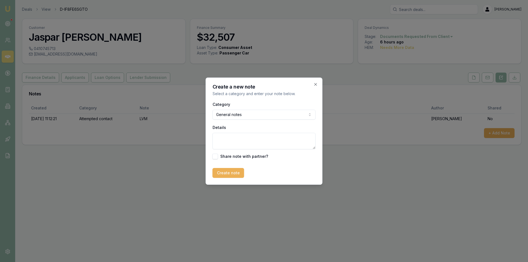
click at [249, 136] on textarea "Details" at bounding box center [263, 141] width 103 height 16
click at [248, 146] on textarea "customer looking for 2022 Honda CRV 5 year term FT employed 4 months current. P…" at bounding box center [263, 141] width 103 height 16
type textarea "customer looking for 2022 Honda CRV 5 year term FT employed 4 months current. P…"
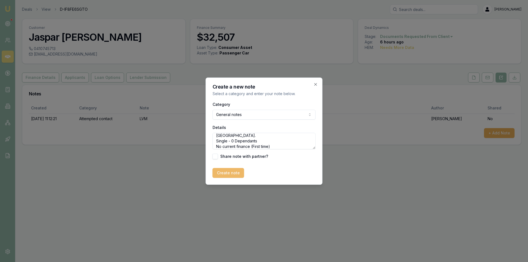
click at [232, 174] on button "Create note" at bounding box center [228, 173] width 32 height 10
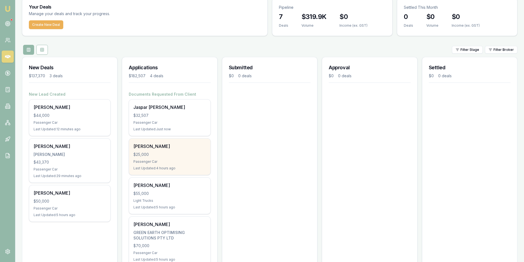
scroll to position [45, 0]
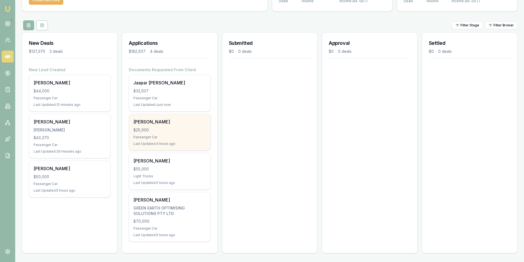
click at [186, 127] on div "$25,000" at bounding box center [169, 129] width 72 height 5
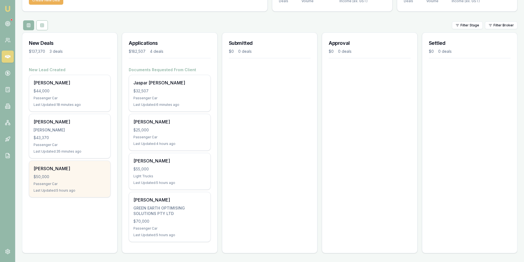
click at [81, 177] on div "$50,000" at bounding box center [70, 176] width 72 height 5
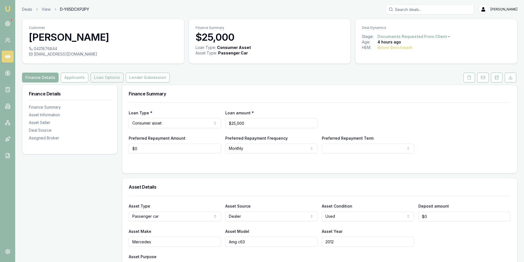
click at [108, 76] on button "Loan Options" at bounding box center [106, 78] width 33 height 10
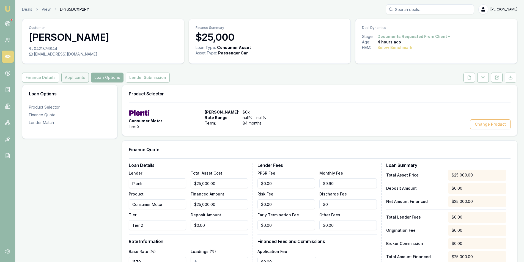
click at [75, 77] on button "Applicants" at bounding box center [74, 78] width 27 height 10
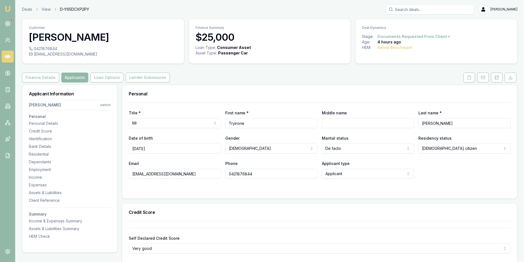
click at [422, 37] on html "Emu Broker Deals View D-Y65DCXP2PY [PERSON_NAME] Toggle Menu Customer Tryirone …" at bounding box center [262, 131] width 524 height 262
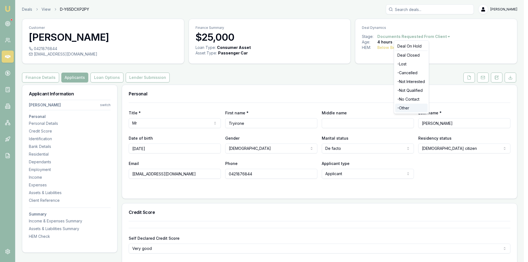
click at [406, 108] on div "- Other" at bounding box center [411, 108] width 32 height 9
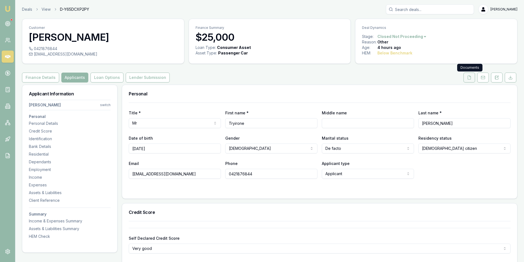
click at [467, 78] on icon at bounding box center [469, 77] width 4 height 4
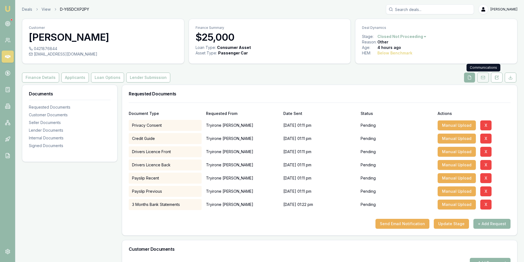
click at [484, 80] on button at bounding box center [483, 78] width 12 height 10
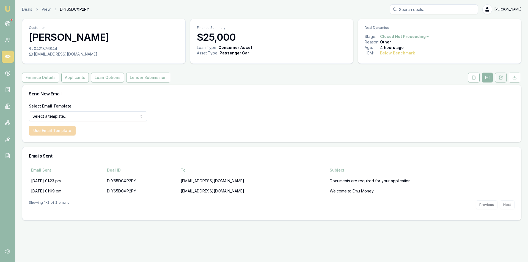
click at [499, 79] on icon at bounding box center [499, 79] width 1 height 0
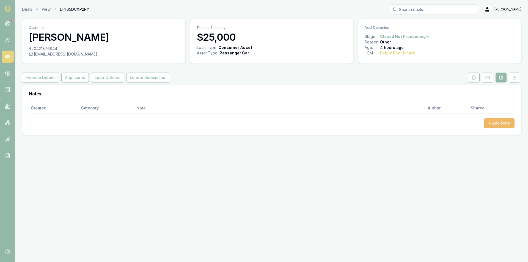
click at [497, 122] on button "+ Add Note" at bounding box center [499, 123] width 31 height 10
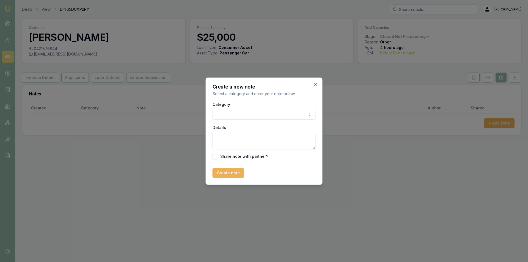
click at [275, 113] on body "Emu Broker Deals View D-Y65DCXP2PY [PERSON_NAME] Toggle Menu Customer [PERSON_N…" at bounding box center [264, 131] width 528 height 262
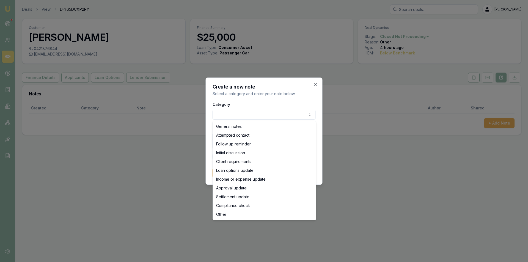
drag, startPoint x: 266, startPoint y: 127, endPoint x: 268, endPoint y: 128, distance: 2.8
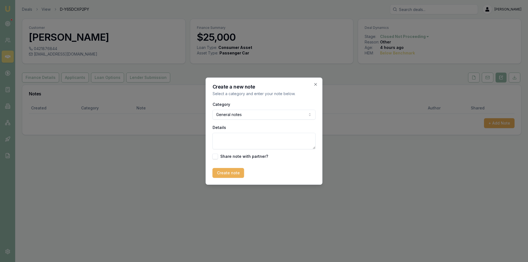
click at [279, 143] on textarea "Details" at bounding box center [263, 141] width 103 height 16
click at [314, 83] on icon "button" at bounding box center [315, 84] width 4 height 4
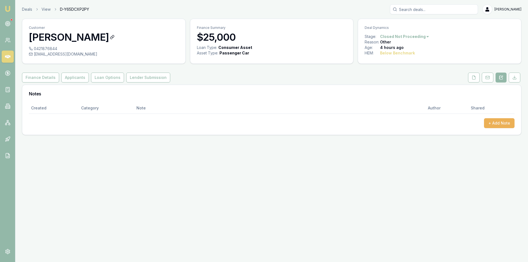
drag, startPoint x: 108, startPoint y: 37, endPoint x: 95, endPoint y: 37, distance: 13.7
click at [95, 37] on h3 "Tryirone Stewart" at bounding box center [104, 37] width 150 height 11
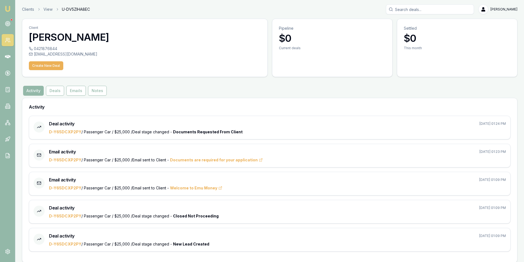
drag, startPoint x: 31, startPoint y: 36, endPoint x: 109, endPoint y: 38, distance: 77.8
click at [109, 38] on h3 "Tryirone Stewart" at bounding box center [145, 37] width 232 height 11
copy h3 "Tryirone Stewart"
drag, startPoint x: 174, startPoint y: 73, endPoint x: 241, endPoint y: 78, distance: 67.3
click at [175, 73] on div "0421876844 tryironestewart902@gmail.com Create New Deal" at bounding box center [144, 61] width 245 height 31
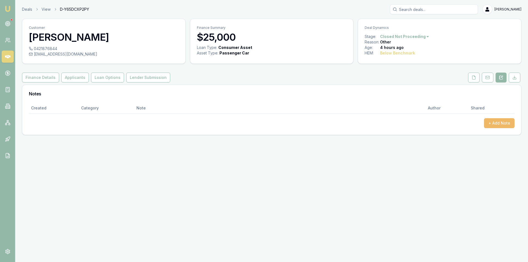
click at [506, 123] on button "+ Add Note" at bounding box center [499, 123] width 31 height 10
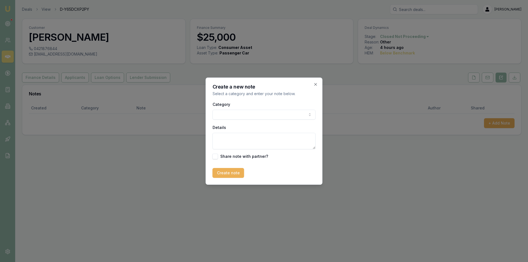
click at [231, 119] on body "Emu Broker Deals View D-Y65DCXP2PY Peter Sarris Toggle Menu Customer Tryirone S…" at bounding box center [264, 131] width 528 height 262
click at [248, 136] on textarea "Details" at bounding box center [263, 141] width 103 height 16
click at [259, 142] on textarea "Details" at bounding box center [263, 141] width 103 height 16
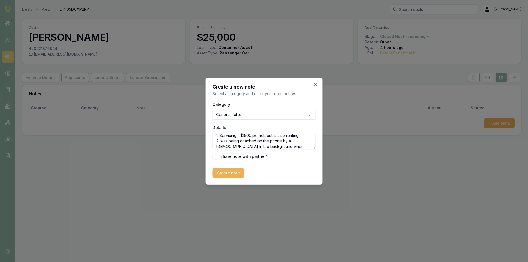
scroll to position [13, 0]
type textarea "Unable to assist due to multiple reasons: 1. Servicing - $1500 p/f nett but is …"
click at [236, 174] on button "Create note" at bounding box center [228, 173] width 32 height 10
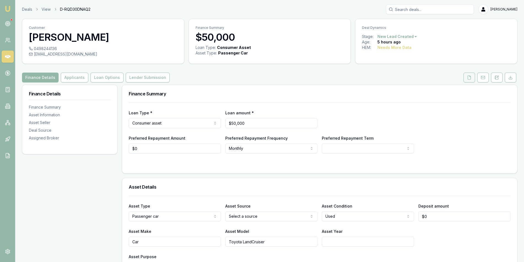
click at [470, 78] on icon at bounding box center [469, 78] width 3 height 4
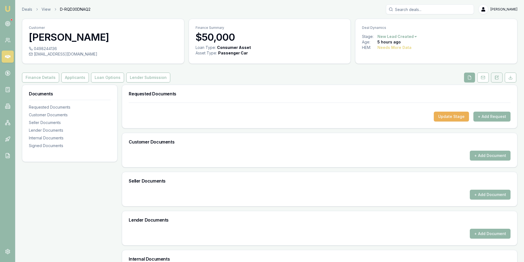
click at [494, 77] on button at bounding box center [497, 78] width 12 height 10
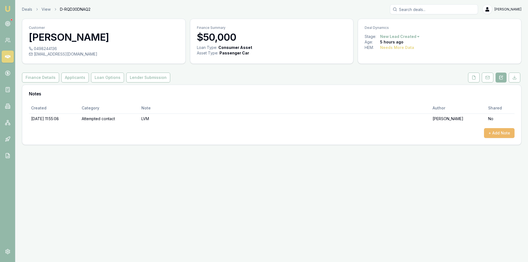
click at [487, 131] on button "+ Add Note" at bounding box center [499, 133] width 31 height 10
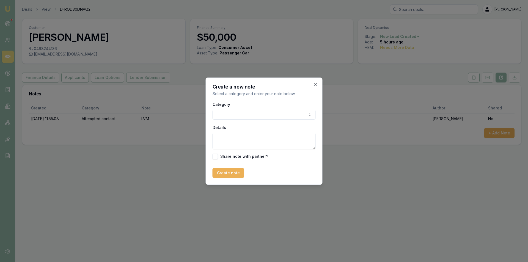
click at [256, 116] on body "Emu Broker Deals View D-RQD30DNAQ2 [PERSON_NAME] Toggle Menu Customer [PERSON_N…" at bounding box center [264, 131] width 528 height 262
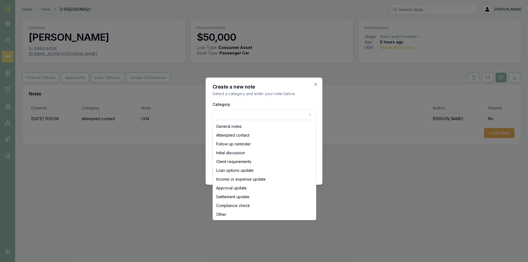
select select "ATTEMPTED_CONTACT"
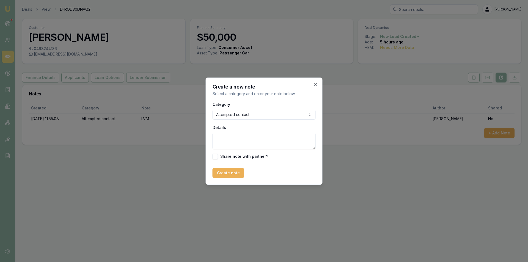
click at [247, 136] on textarea "Details" at bounding box center [263, 141] width 103 height 16
type textarea "Sent SMS + Email"
drag, startPoint x: 211, startPoint y: 174, endPoint x: 223, endPoint y: 173, distance: 11.3
click at [214, 174] on div "Create a new note Select a category and enter your note below. Category Attempt…" at bounding box center [264, 131] width 117 height 107
click at [224, 172] on button "Create note" at bounding box center [228, 173] width 32 height 10
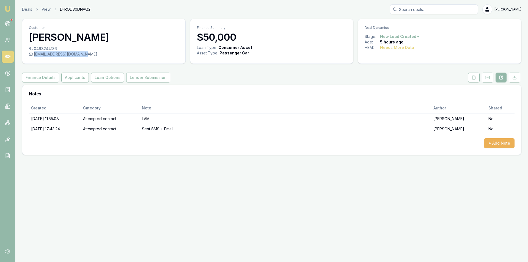
drag, startPoint x: 86, startPoint y: 55, endPoint x: 82, endPoint y: 56, distance: 4.2
click at [82, 56] on div "[EMAIL_ADDRESS][DOMAIN_NAME]" at bounding box center [104, 53] width 150 height 5
copy div "[EMAIL_ADDRESS][DOMAIN_NAME]"
